Goal: Information Seeking & Learning: Learn about a topic

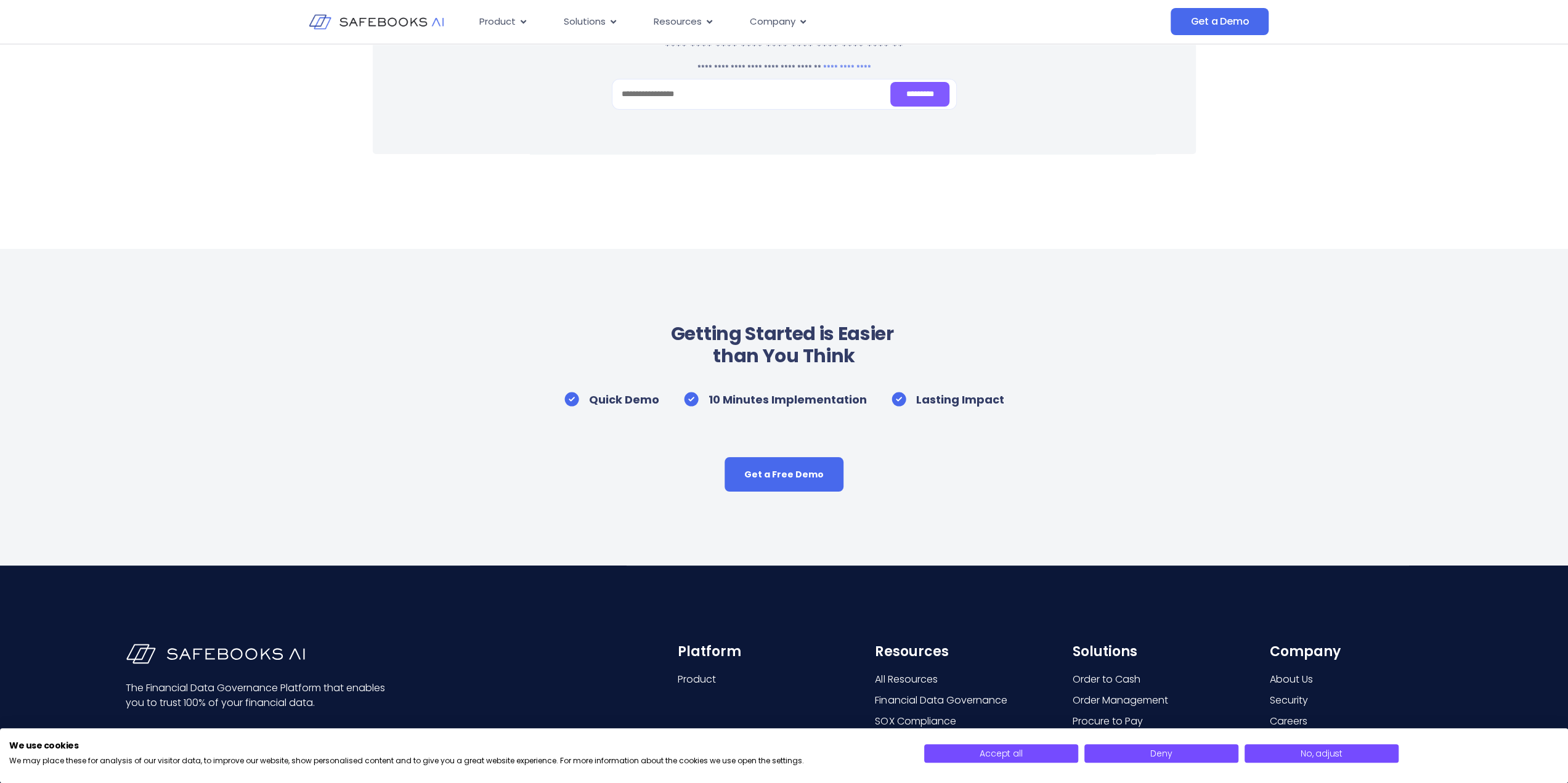
scroll to position [4682, 0]
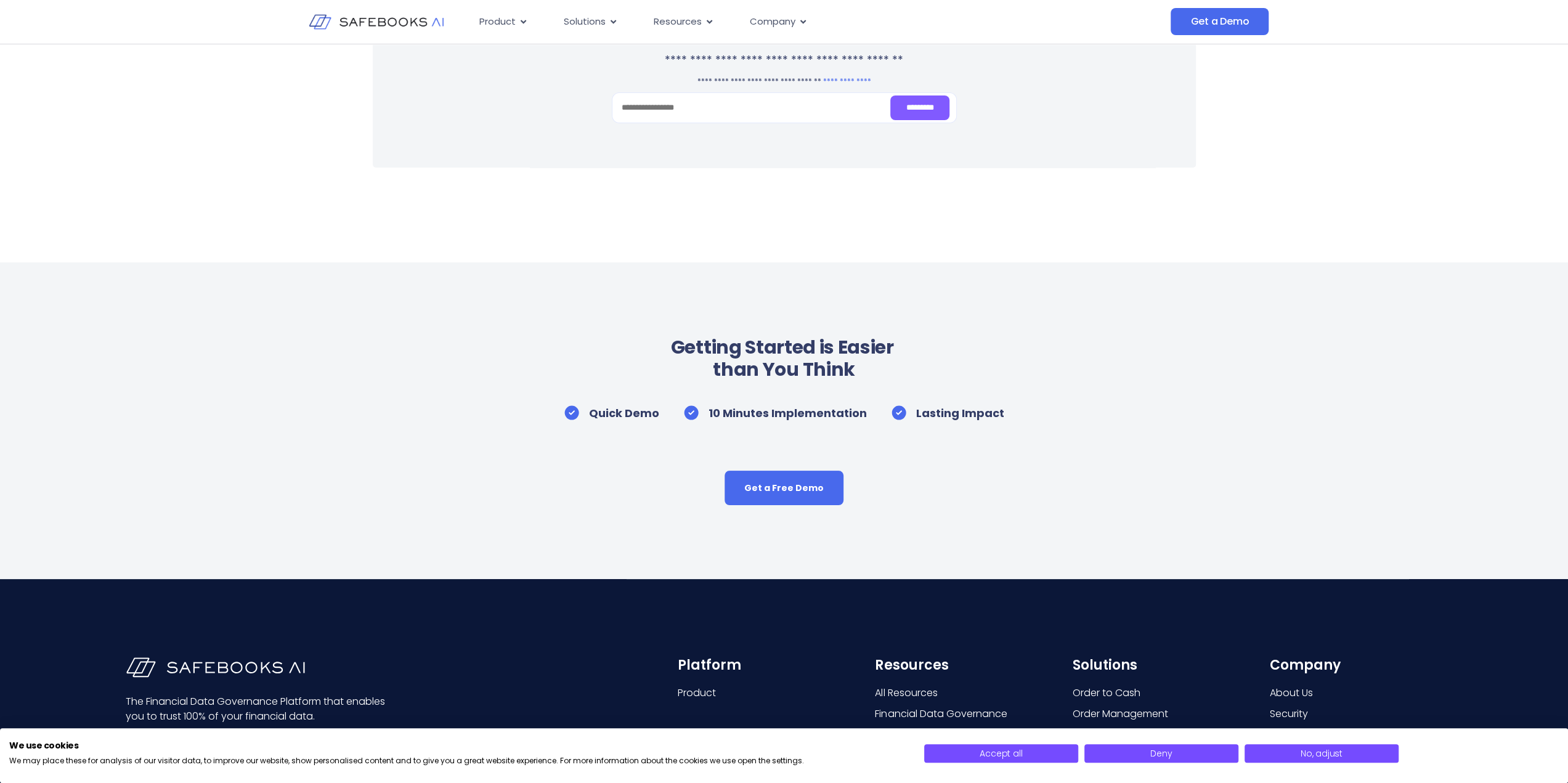
click at [377, 22] on img at bounding box center [376, 22] width 135 height 39
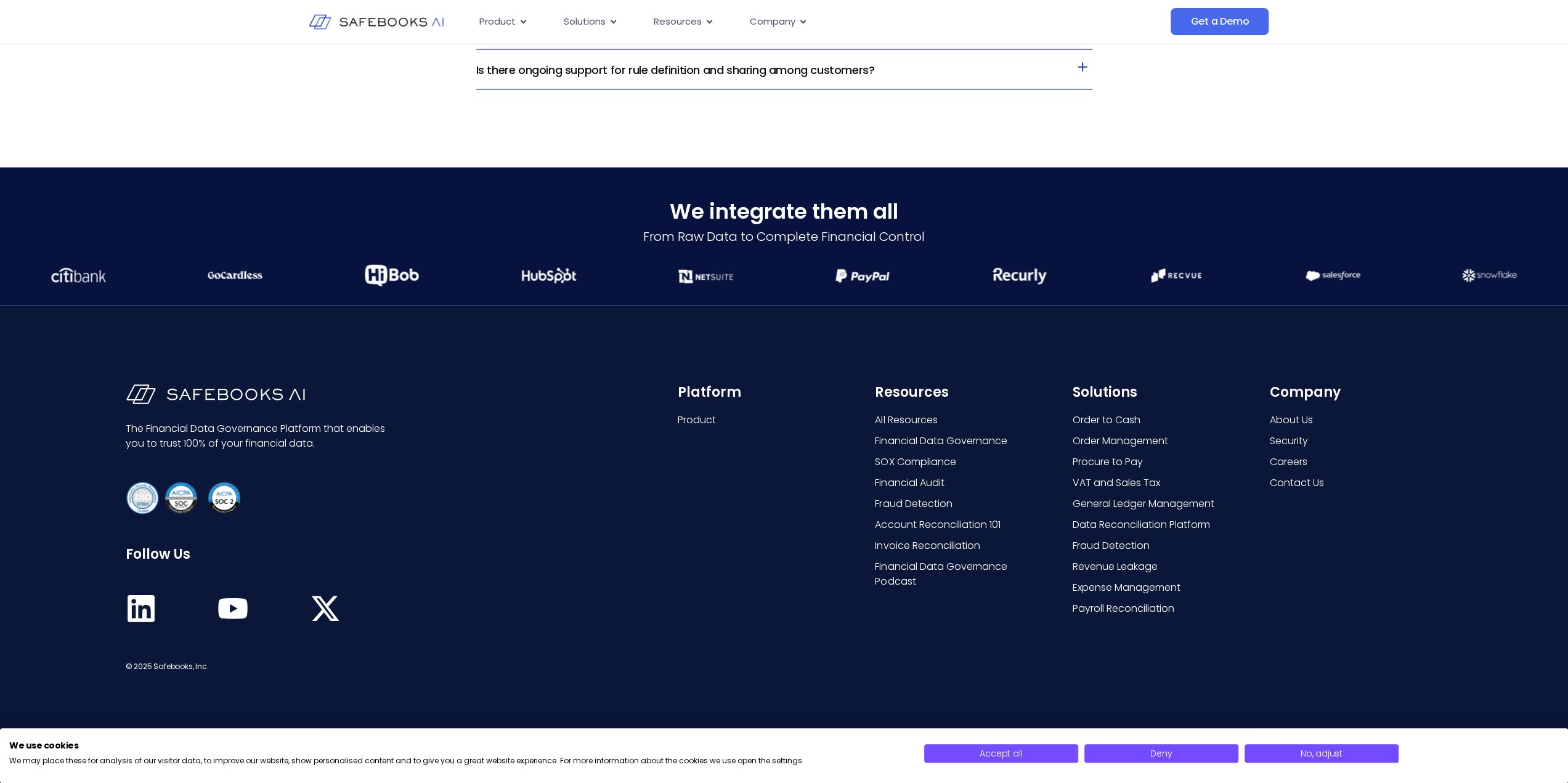
scroll to position [3096, 0]
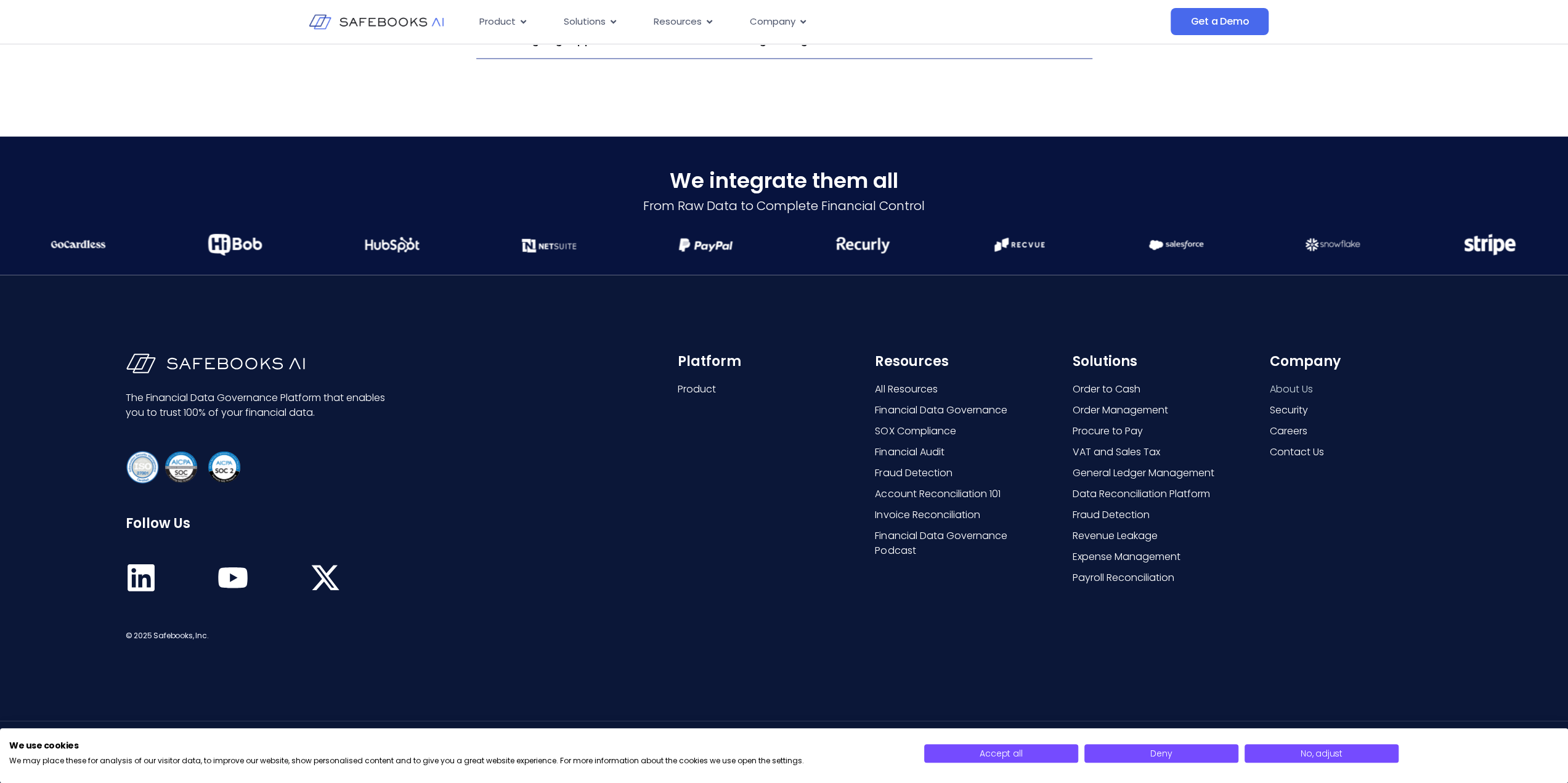
click at [1293, 391] on span "About Us" at bounding box center [1291, 389] width 43 height 15
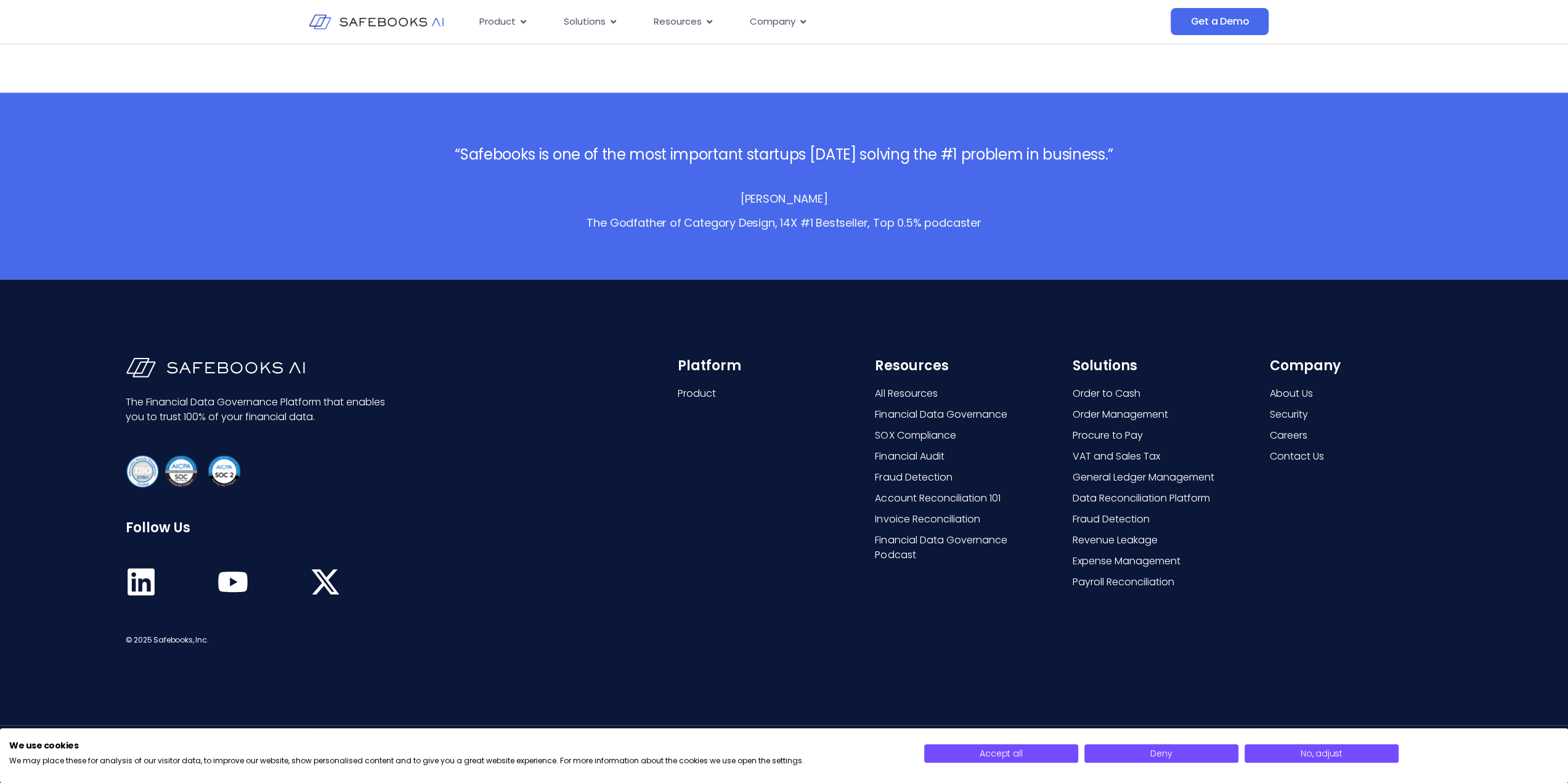
scroll to position [2311, 0]
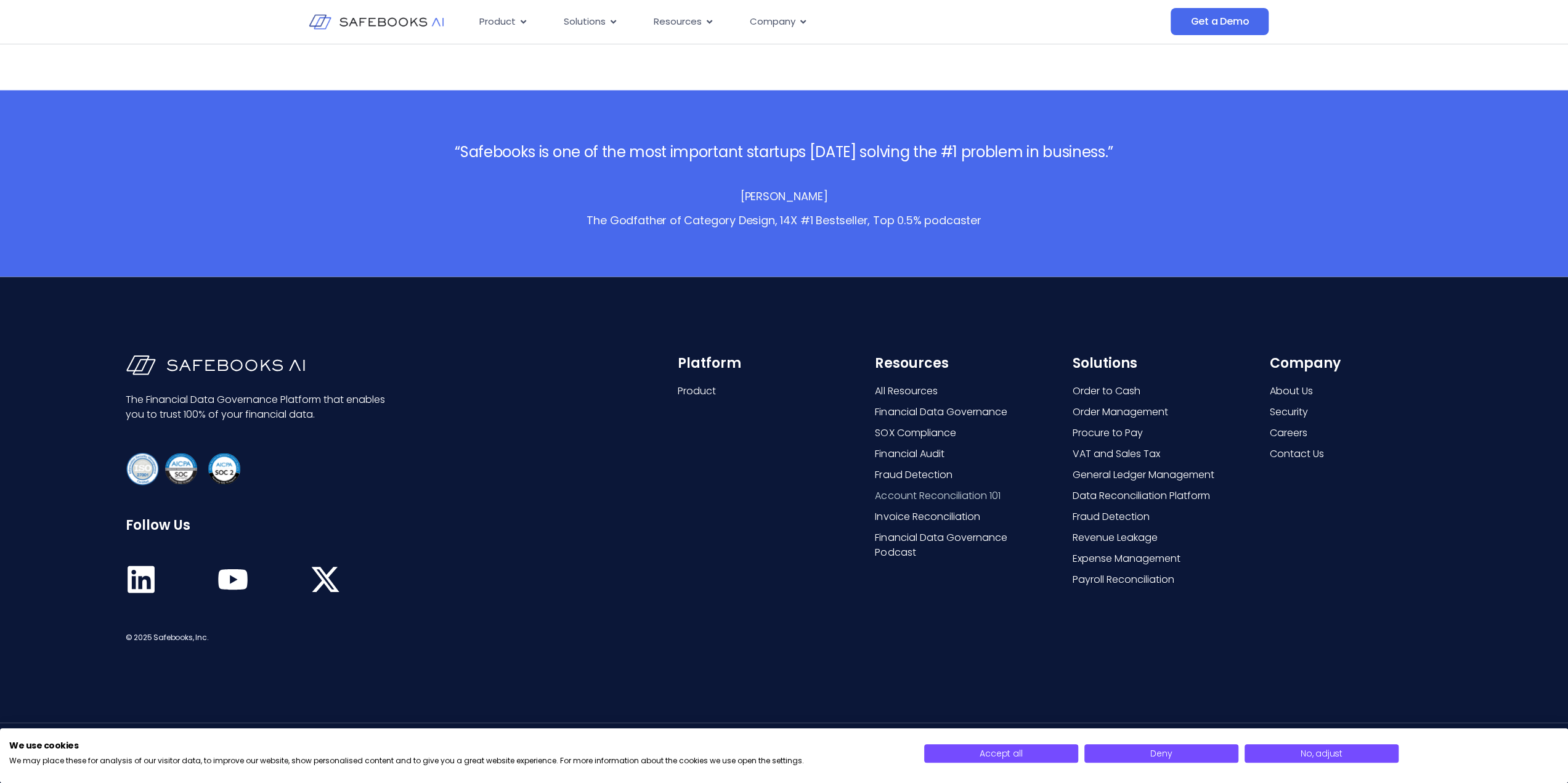
click at [910, 496] on span "Account Reconciliation 101" at bounding box center [938, 495] width 125 height 15
